Goal: Task Accomplishment & Management: Use online tool/utility

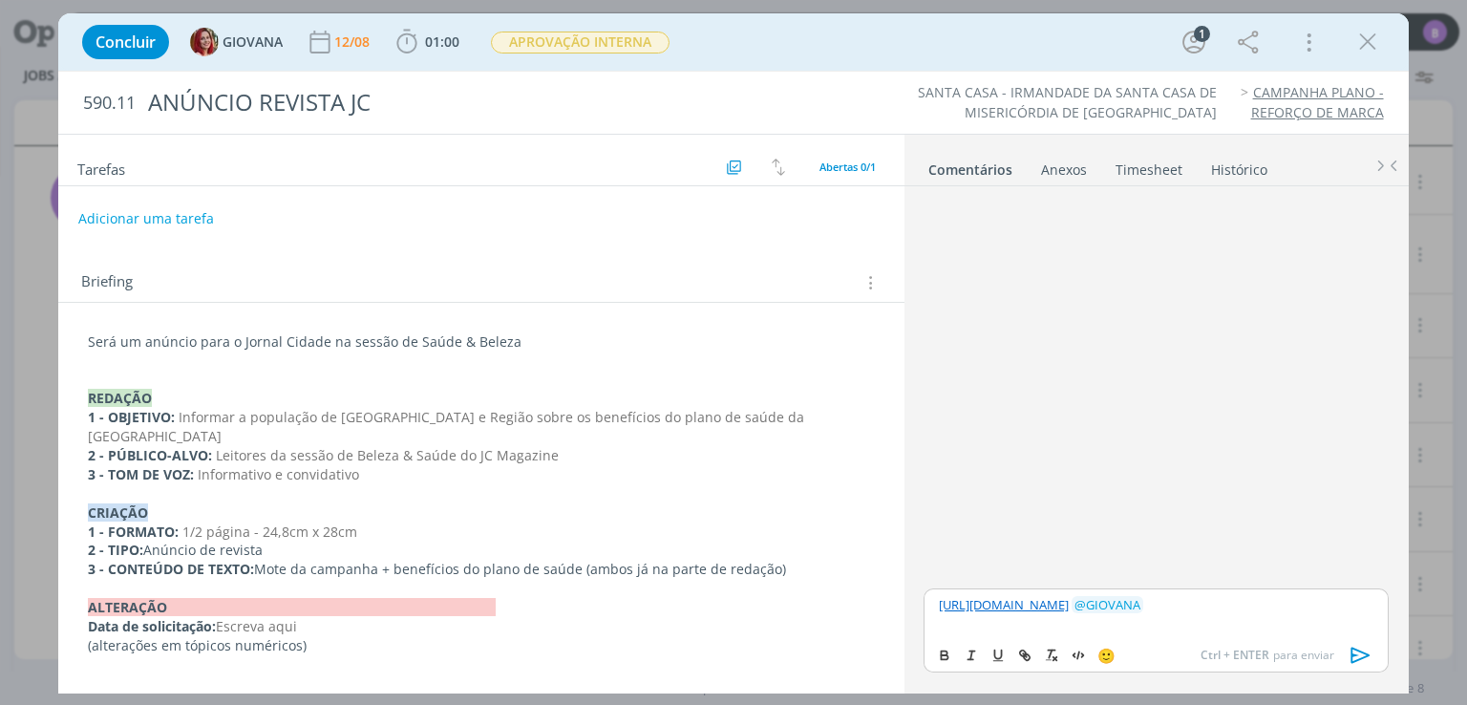
click at [1360, 668] on icon "dialog" at bounding box center [1361, 655] width 29 height 29
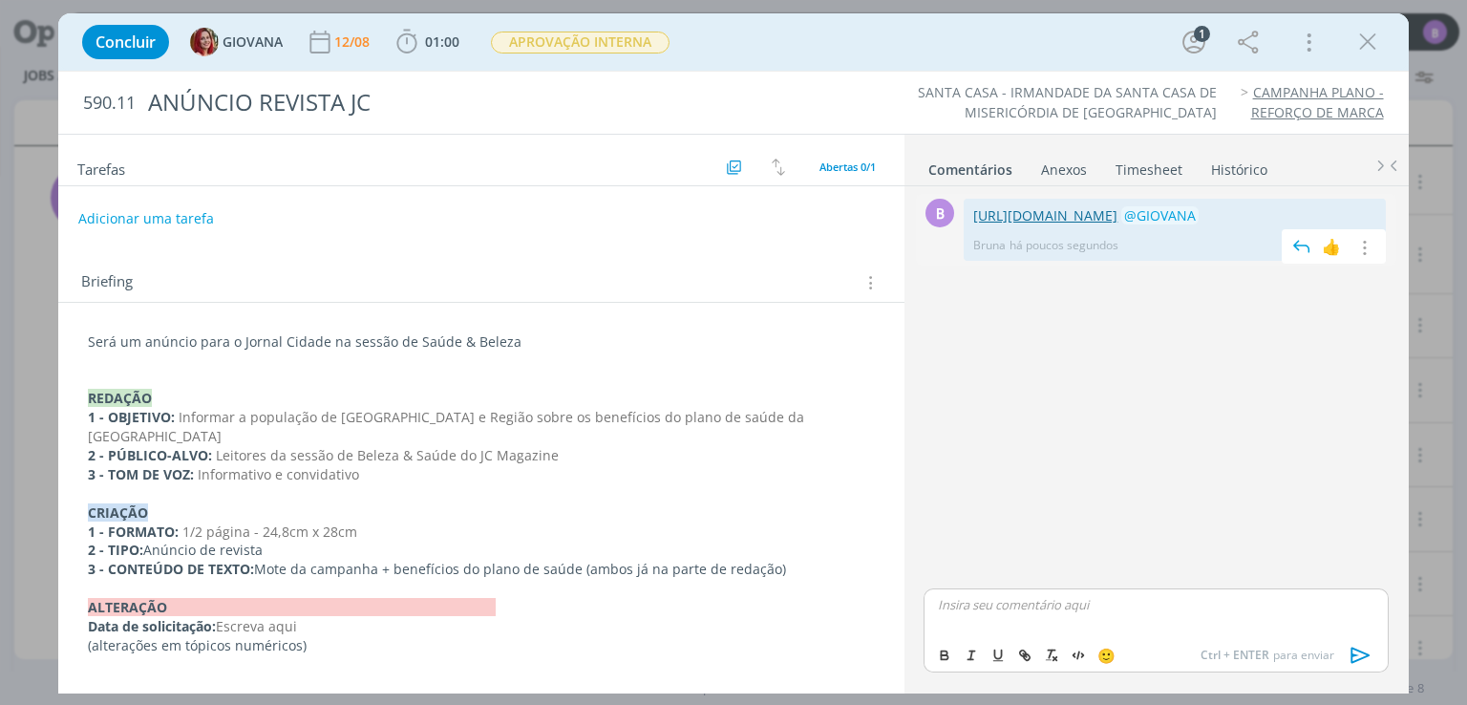
click at [1093, 206] on link "[URL][DOMAIN_NAME]" at bounding box center [1045, 215] width 144 height 18
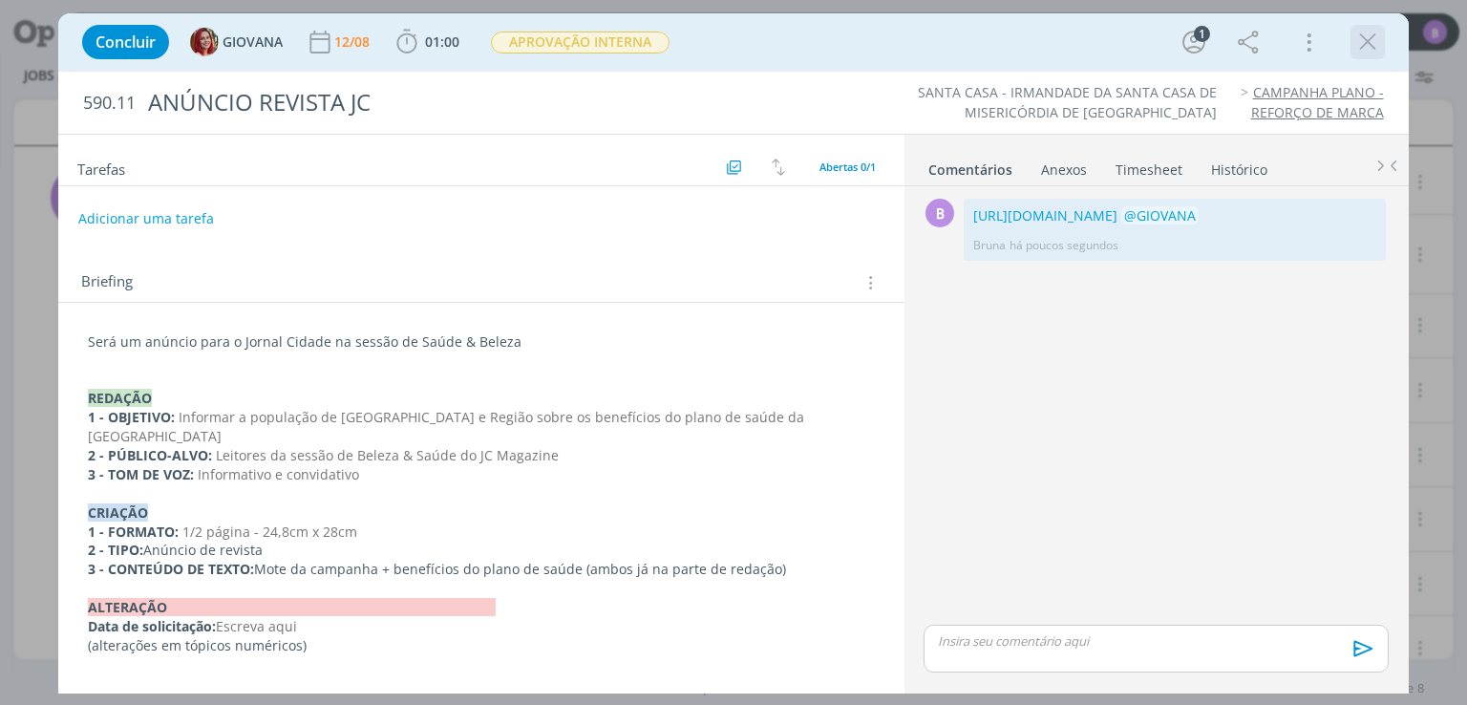
click at [1362, 41] on icon "dialog" at bounding box center [1368, 42] width 29 height 29
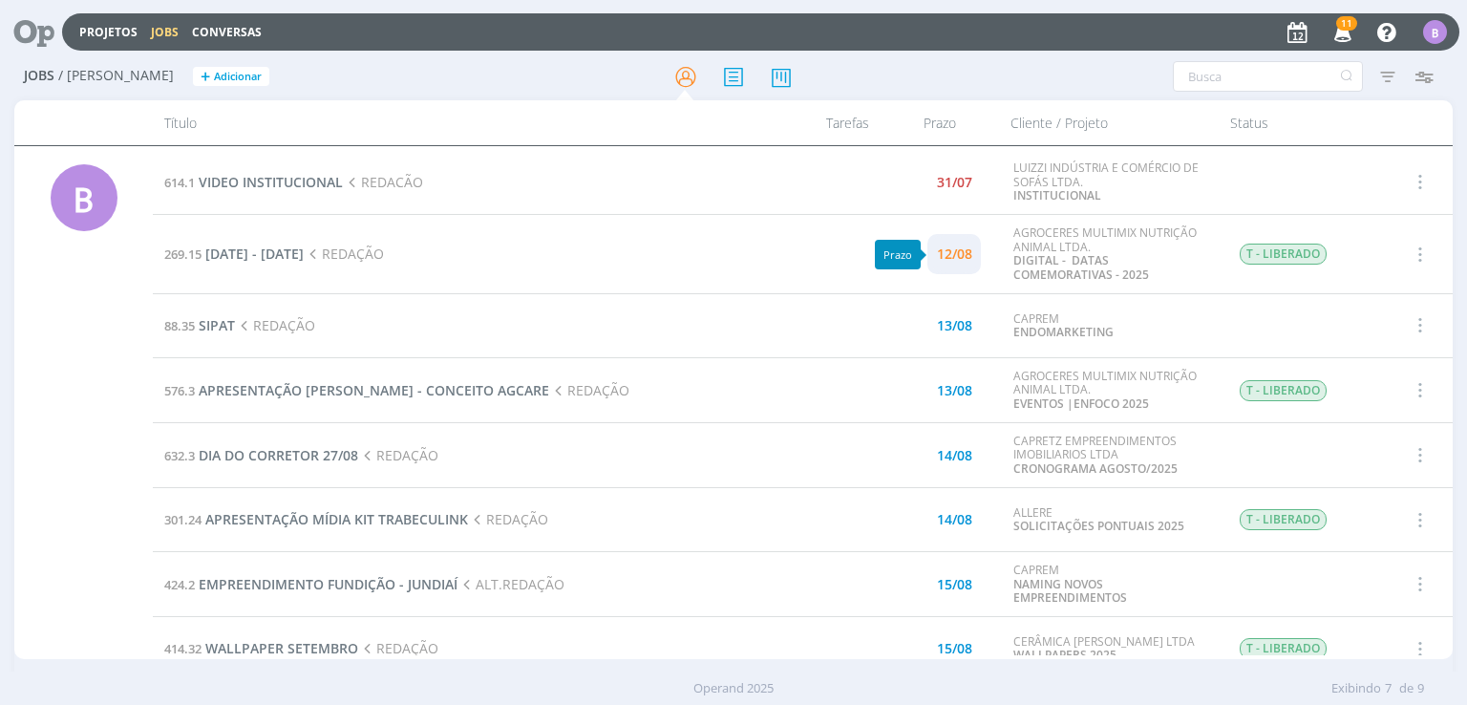
click at [944, 243] on div "12/08" at bounding box center [954, 254] width 35 height 38
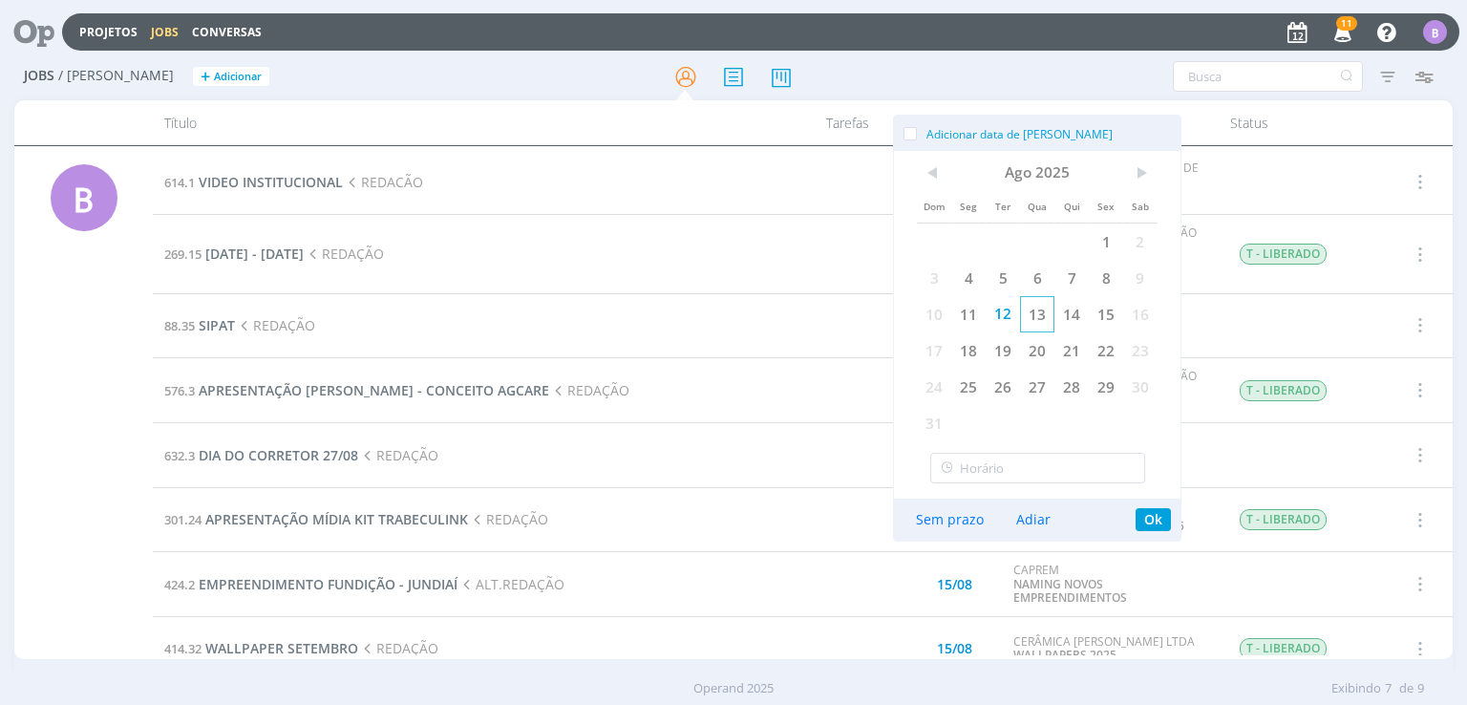
click at [1040, 324] on span "13" at bounding box center [1037, 314] width 34 height 36
click at [1149, 510] on button "Ok" at bounding box center [1153, 519] width 35 height 23
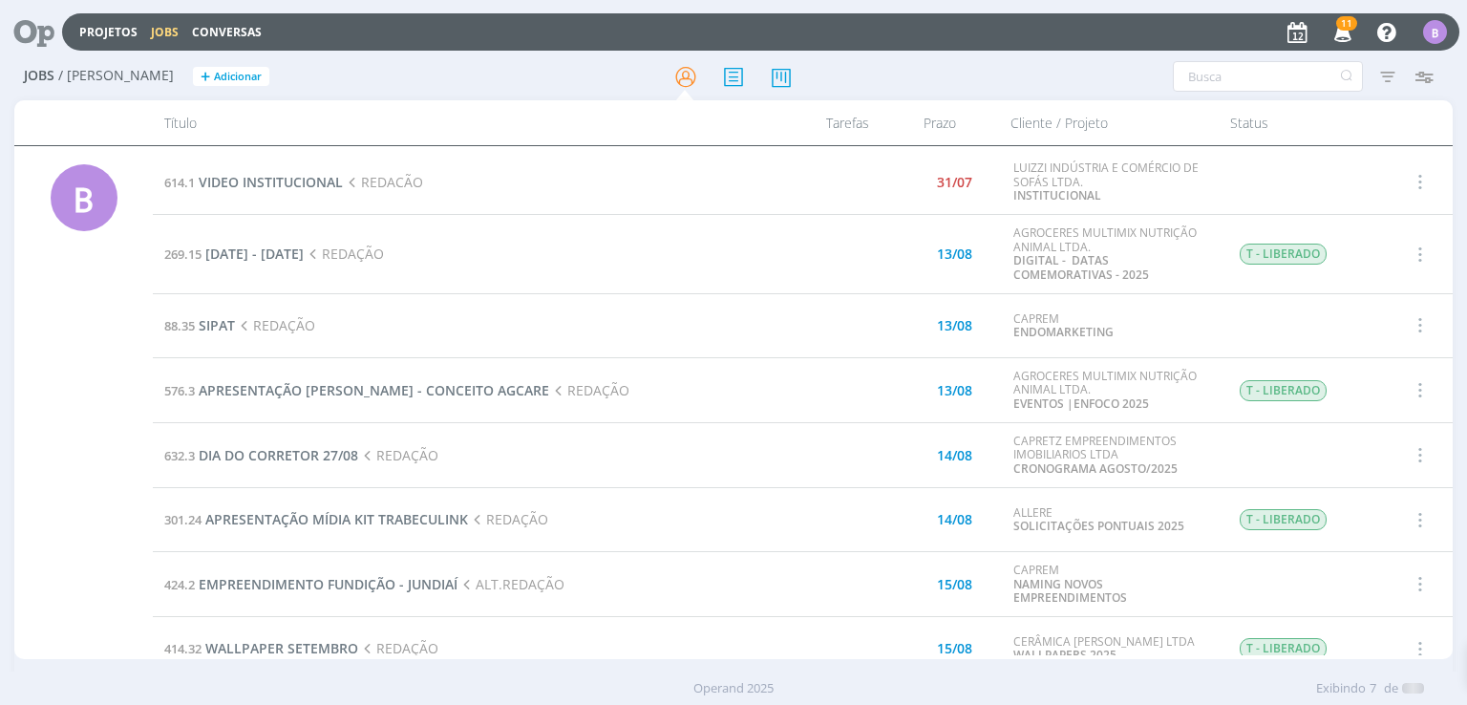
click at [1149, 510] on div "ALLERE SOLICITAÇÕES PONTUAIS 2025" at bounding box center [1112, 520] width 197 height 28
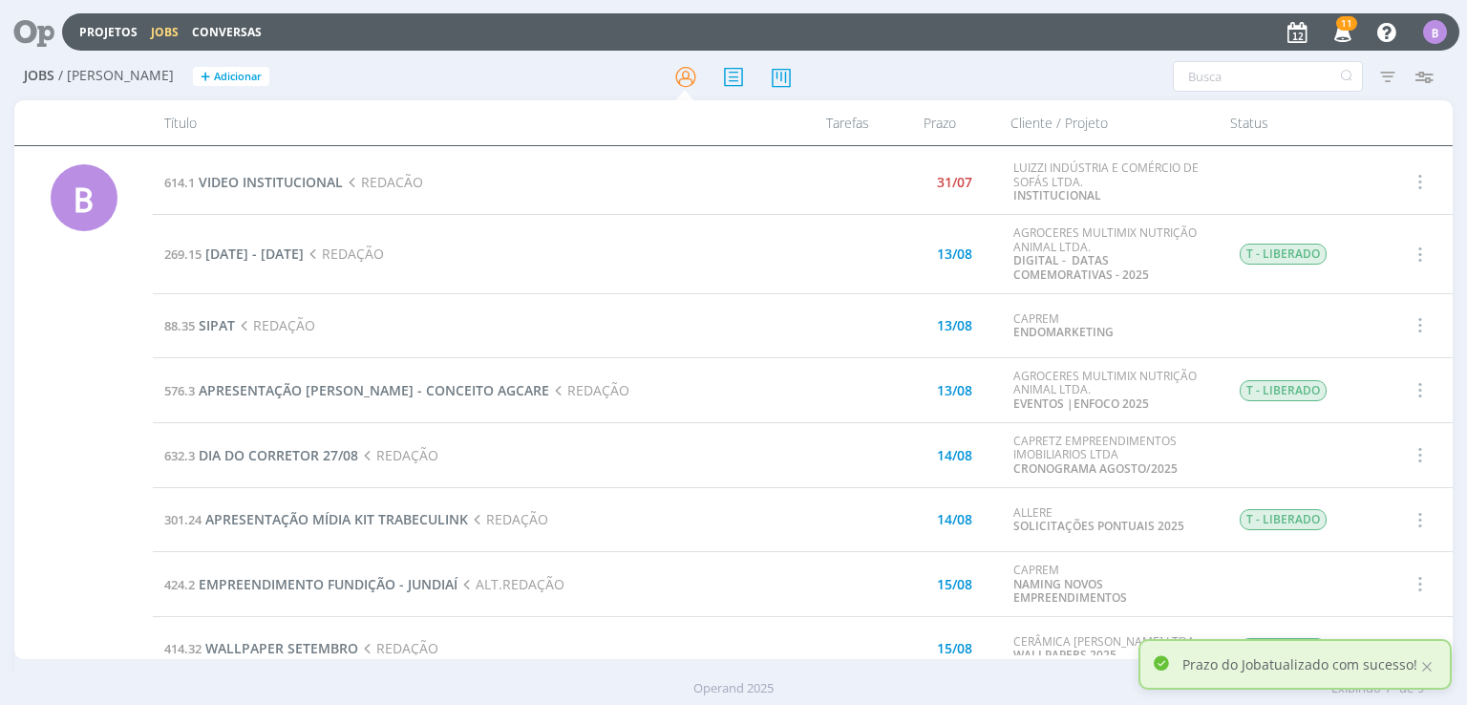
click at [1337, 28] on icon "button" at bounding box center [1343, 31] width 33 height 32
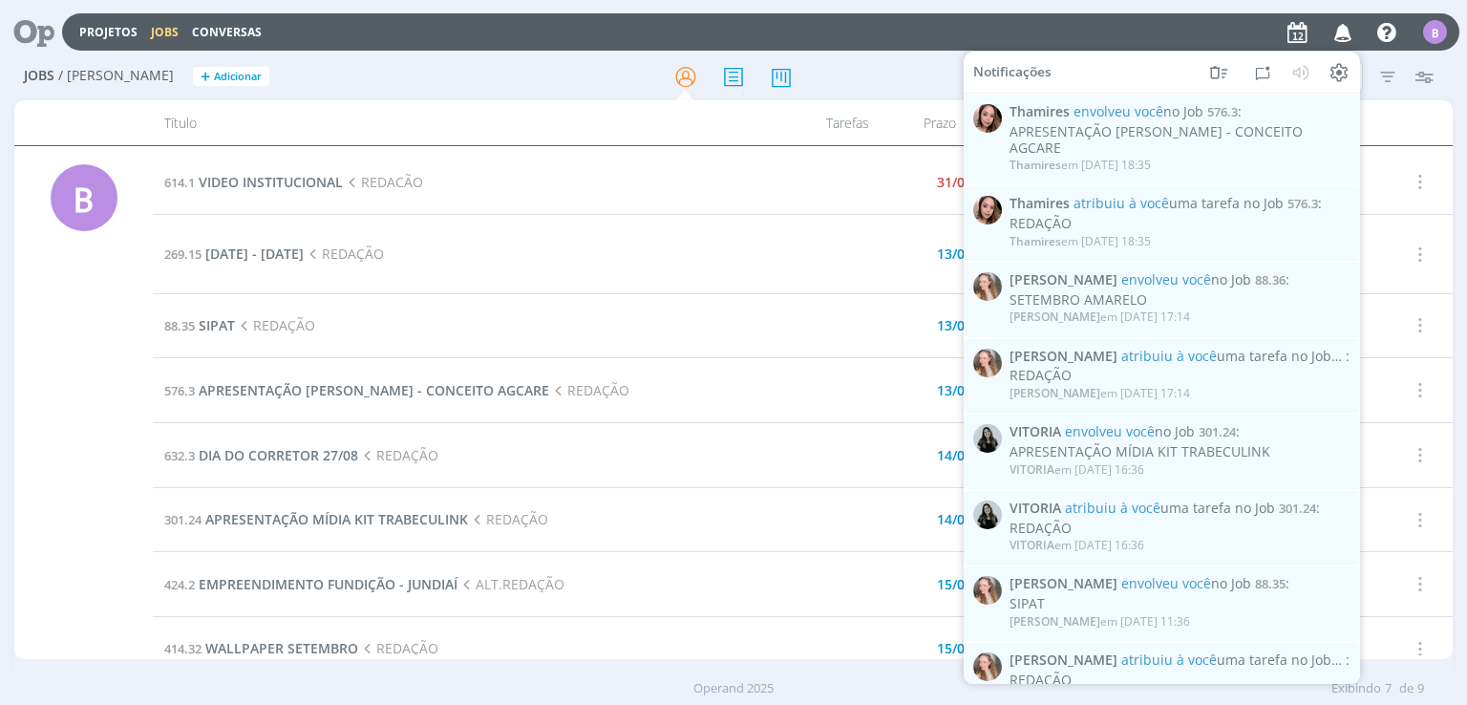
click at [1337, 28] on icon "button" at bounding box center [1343, 31] width 33 height 32
